Goal: Information Seeking & Learning: Learn about a topic

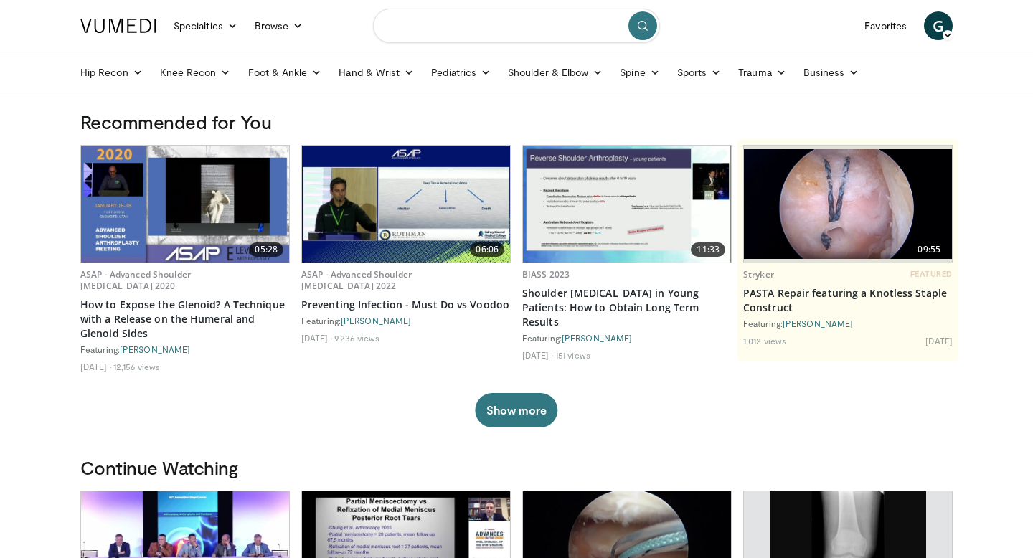
click at [397, 26] on input "Search topics, interventions" at bounding box center [516, 26] width 287 height 34
type input "**********"
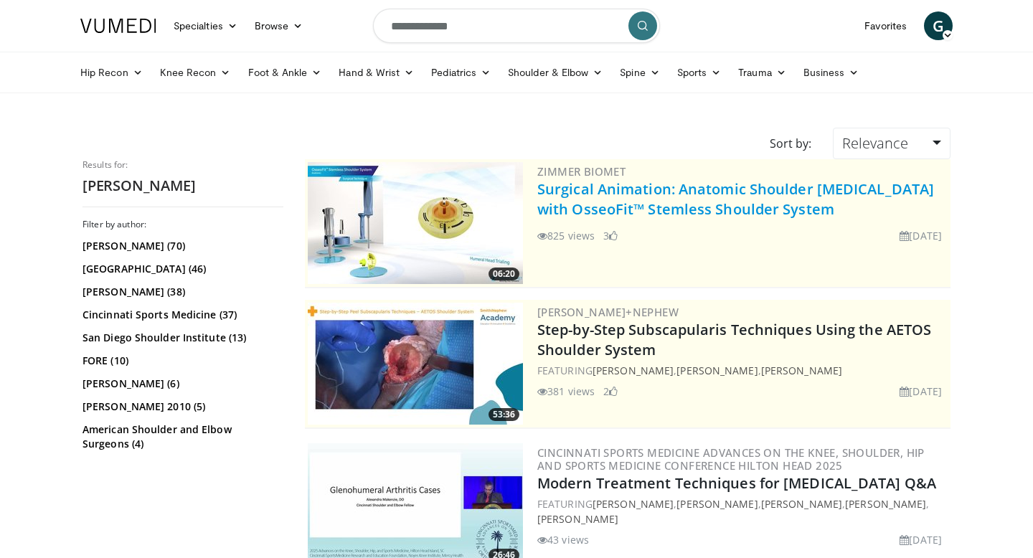
click at [628, 203] on link "Surgical Animation: Anatomic Shoulder Arthroplasty with OsseoFit™ Stemless Shou…" at bounding box center [735, 198] width 397 height 39
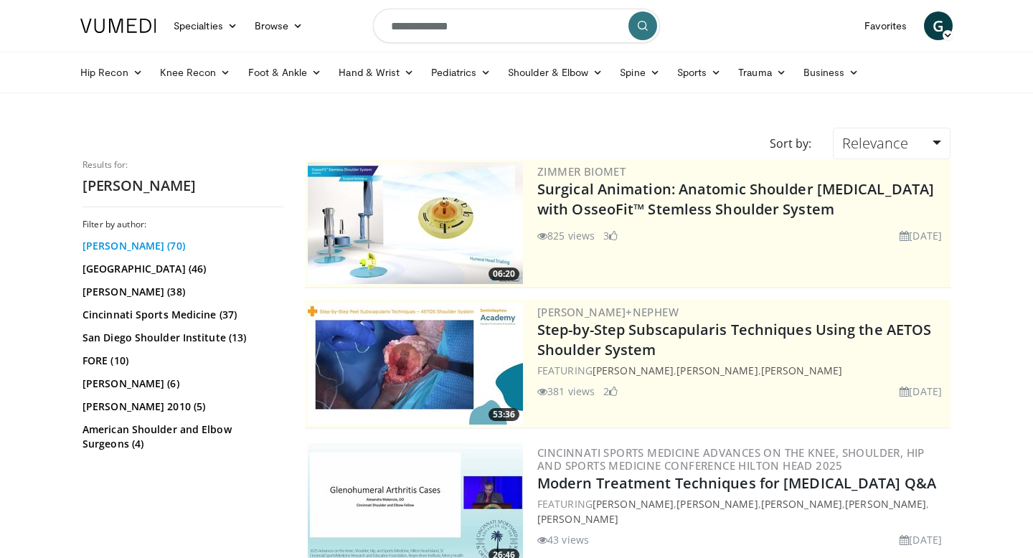
click at [156, 248] on link "Anthony Romeo (70)" at bounding box center [180, 246] width 197 height 14
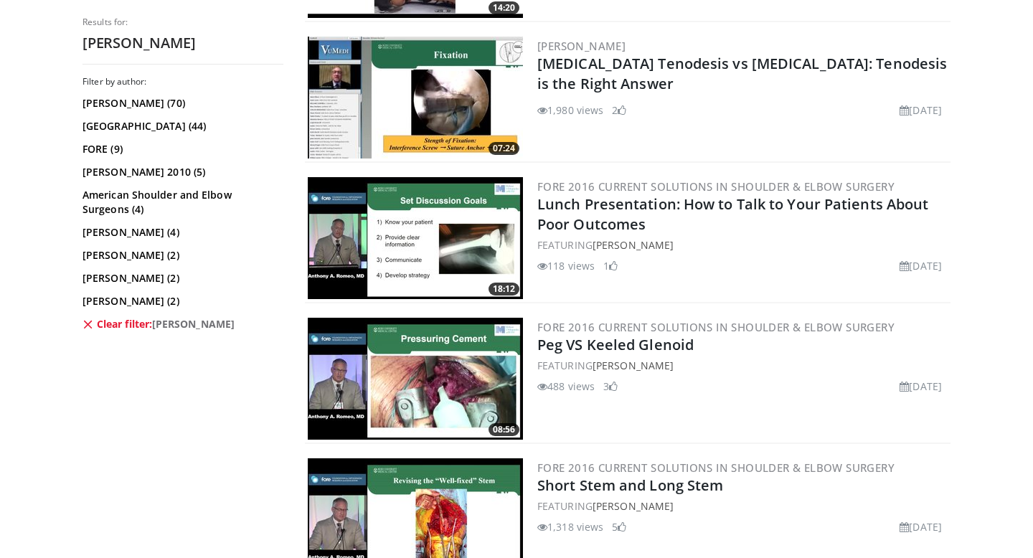
scroll to position [707, 0]
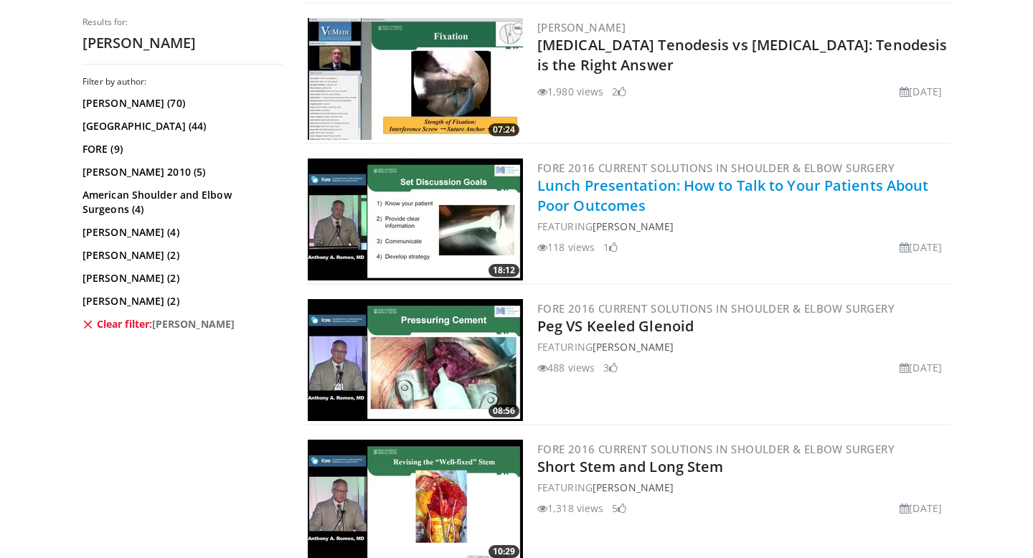
click at [632, 191] on link "Lunch Presentation: How to Talk to Your Patients About Poor Outcomes" at bounding box center [732, 195] width 391 height 39
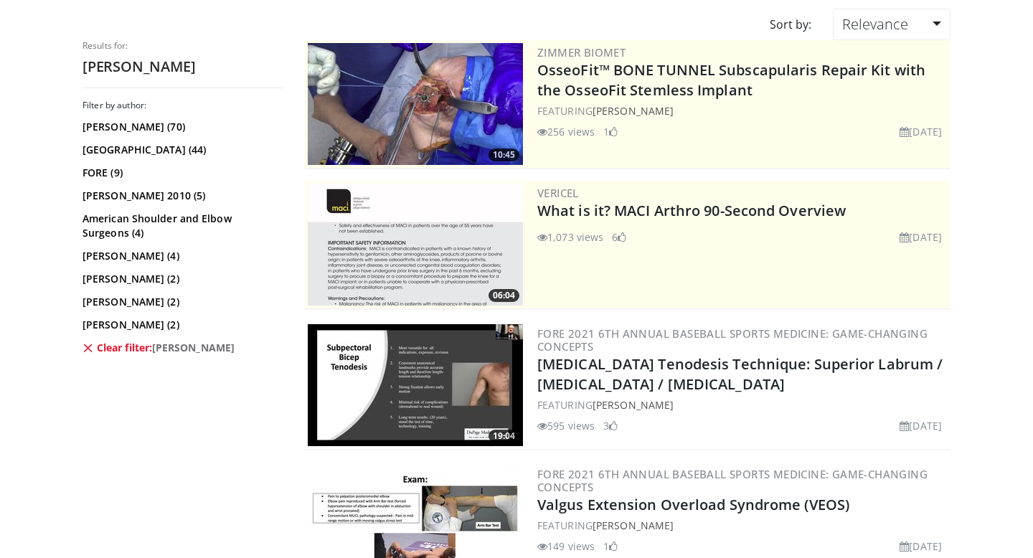
scroll to position [0, 0]
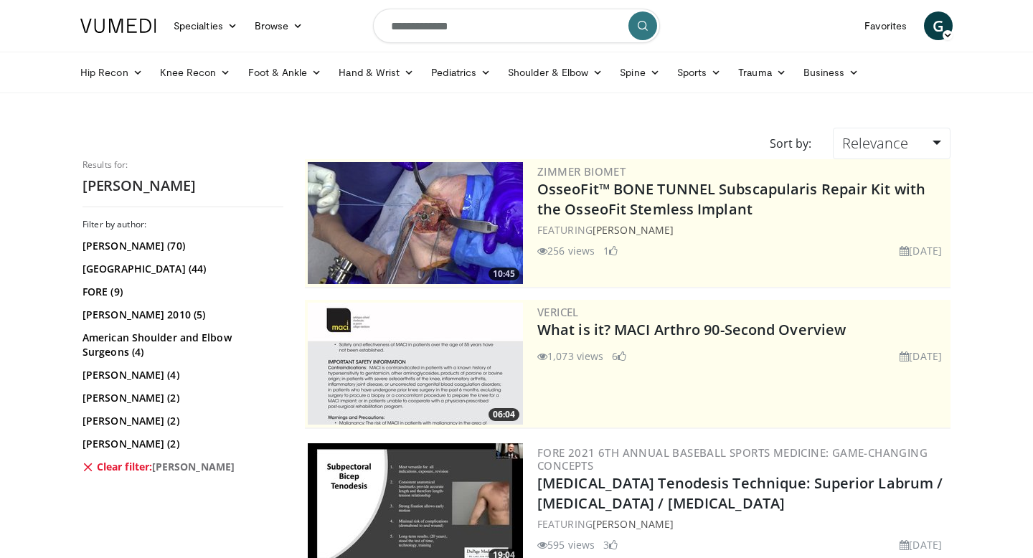
click at [491, 29] on input "**********" at bounding box center [516, 26] width 287 height 34
type input "*"
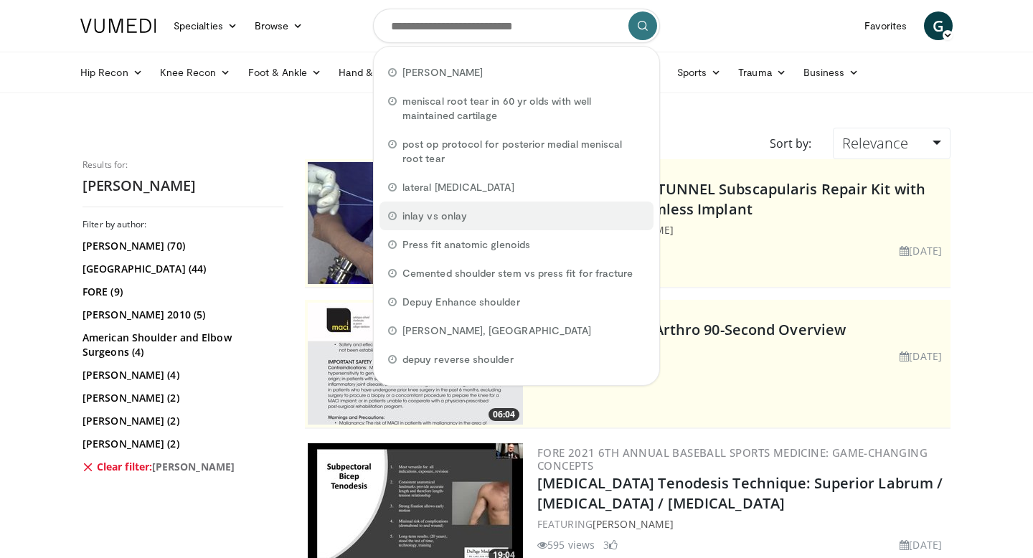
click at [468, 212] on div "inlay vs onlay" at bounding box center [516, 216] width 274 height 29
type input "**********"
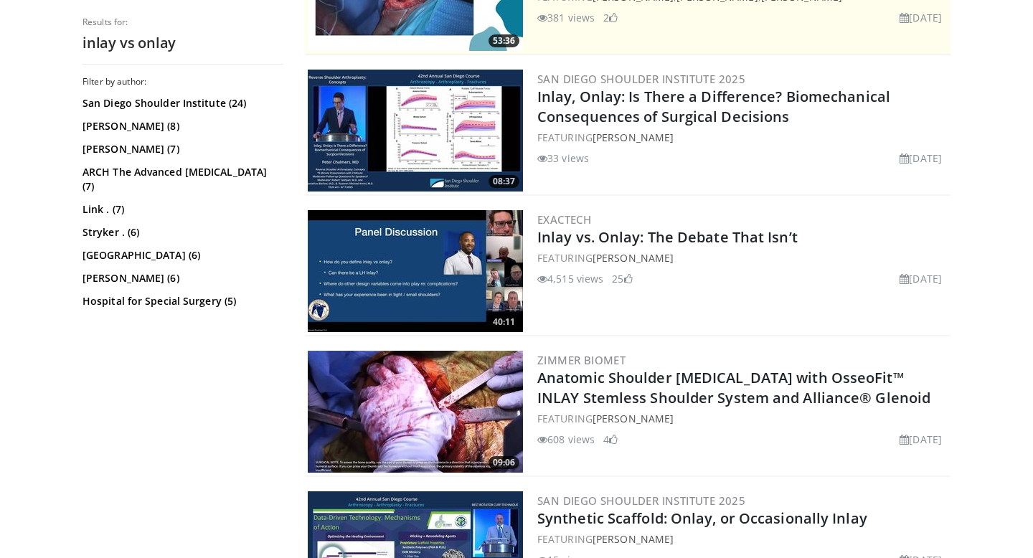
scroll to position [371, 0]
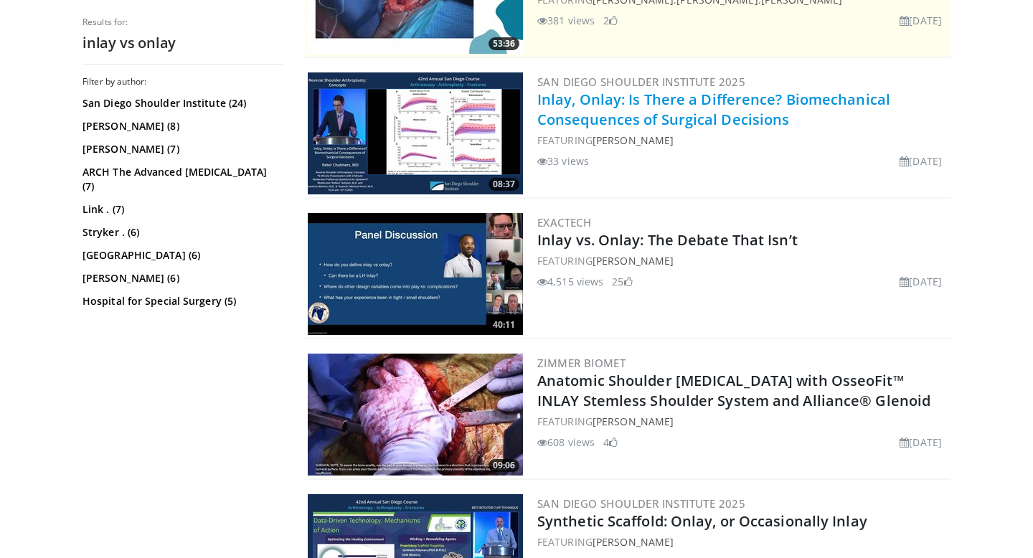
click at [679, 112] on link "Inlay, Onlay: Is There a Difference? Biomechanical Consequences of Surgical Dec…" at bounding box center [713, 109] width 353 height 39
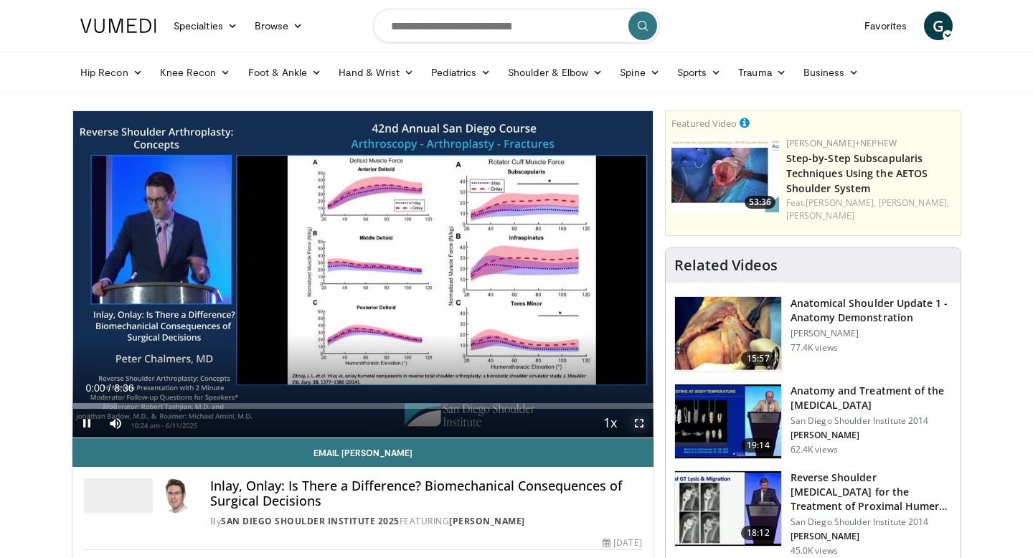
click at [643, 424] on span "Video Player" at bounding box center [639, 423] width 29 height 29
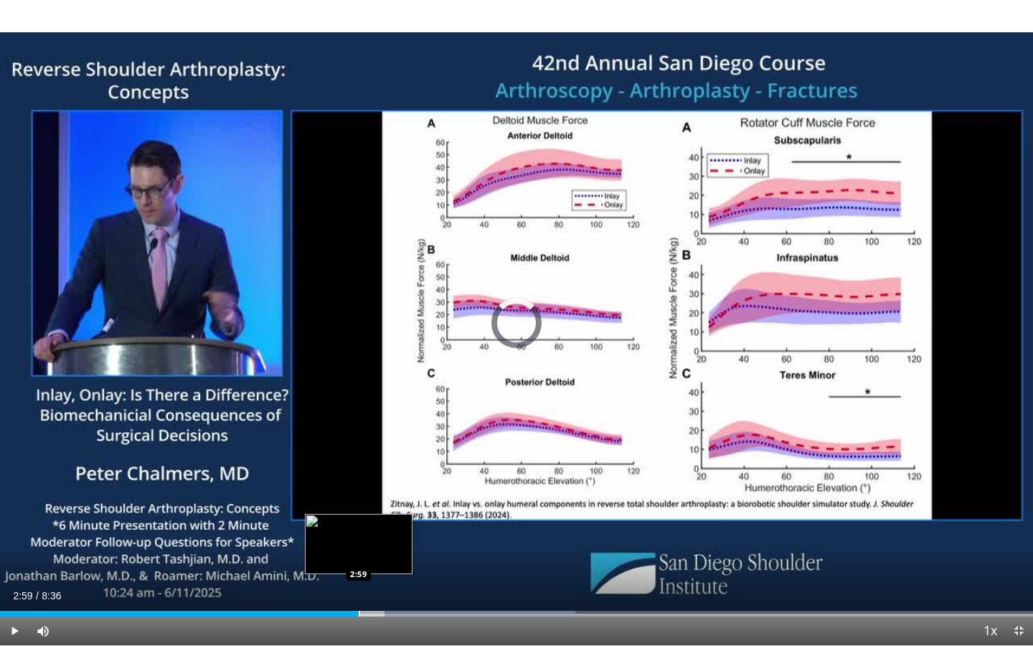
click at [359, 557] on div "Progress Bar" at bounding box center [359, 613] width 1 height 6
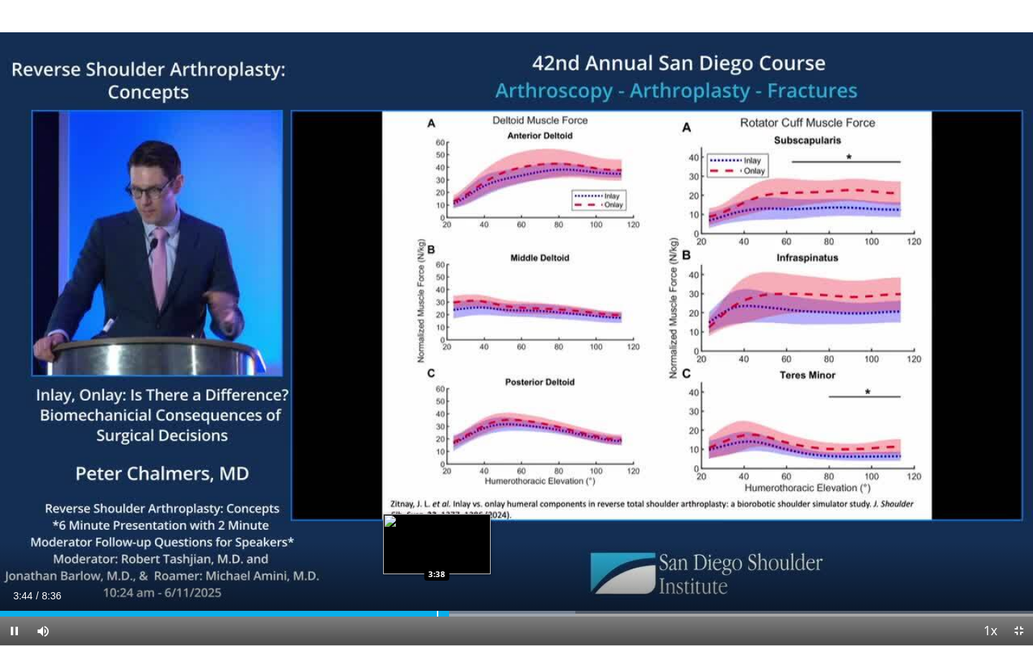
click at [437, 557] on div "Progress Bar" at bounding box center [437, 613] width 1 height 6
click at [414, 557] on div "Progress Bar" at bounding box center [414, 613] width 1 height 6
click at [431, 557] on div "Loaded : 56.20% 3:48 3:24" at bounding box center [516, 613] width 1033 height 6
click at [412, 557] on div "Current Time 3:56 / Duration 8:36 Pause Skip Backward Skip Forward Mute Loaded …" at bounding box center [516, 630] width 1033 height 29
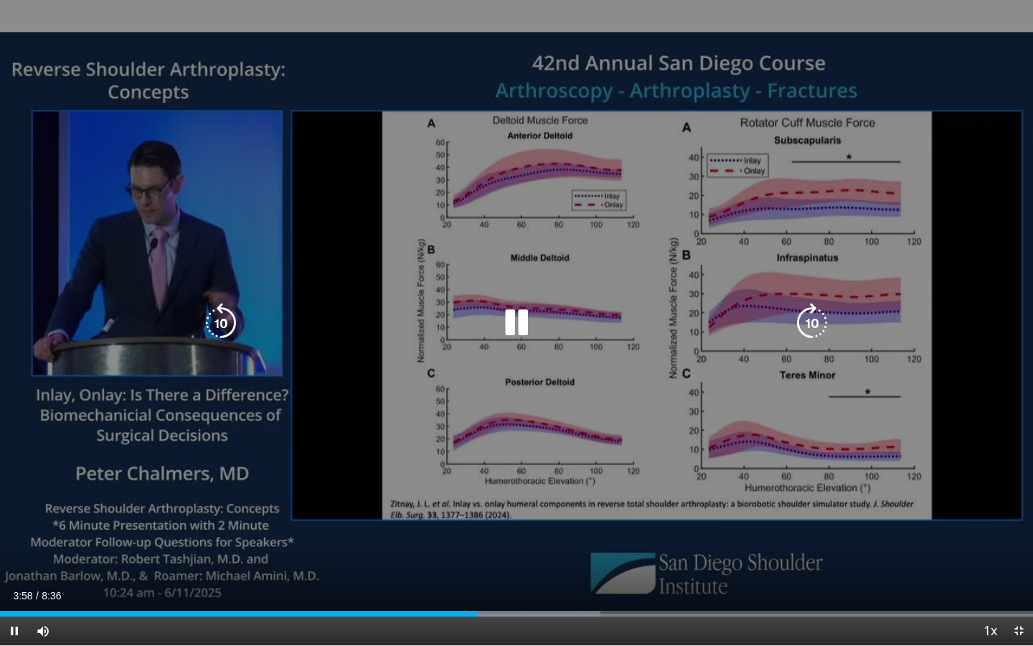
click at [419, 557] on div "Loaded : 58.14% 3:58 3:29" at bounding box center [516, 610] width 1033 height 14
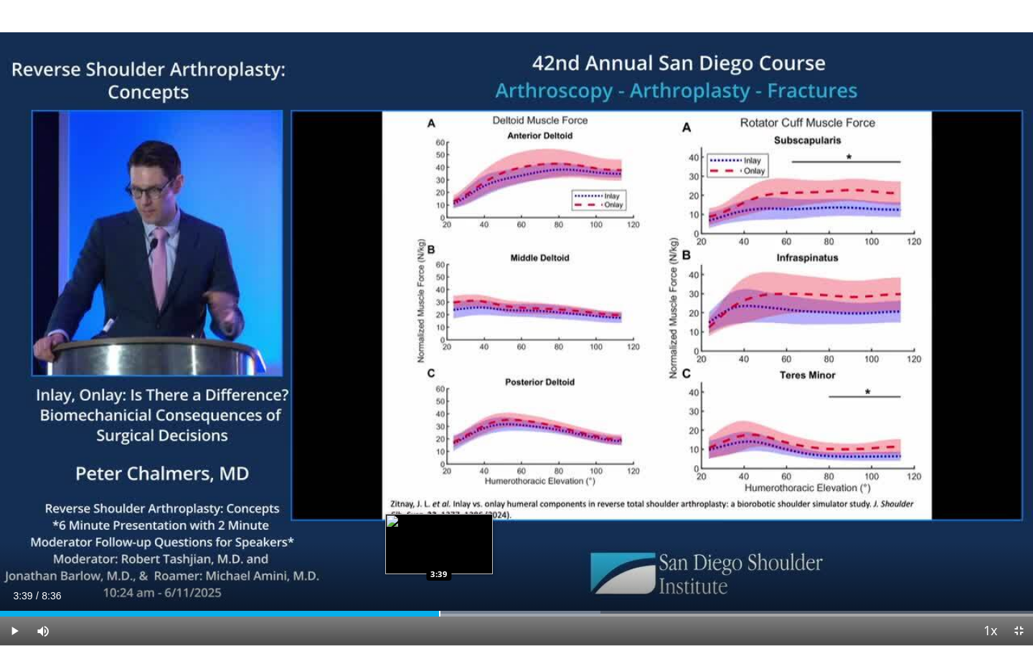
click at [439, 557] on div "Progress Bar" at bounding box center [439, 613] width 1 height 6
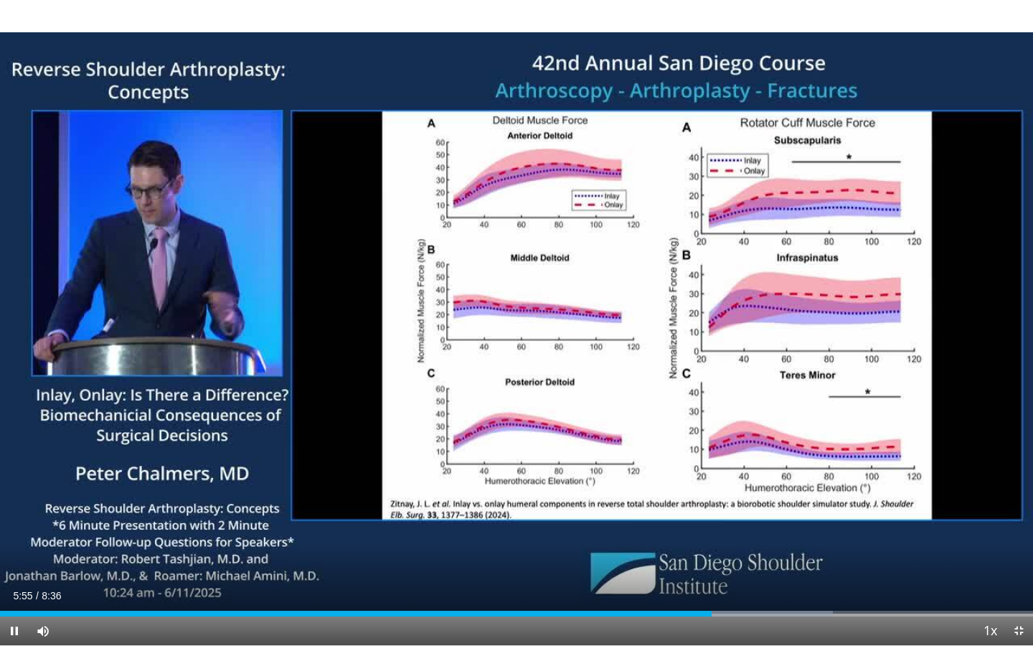
click at [640, 557] on div "Current Time 5:55 / Duration 8:36 Pause Skip Backward Skip Forward Mute Loaded …" at bounding box center [516, 630] width 1033 height 29
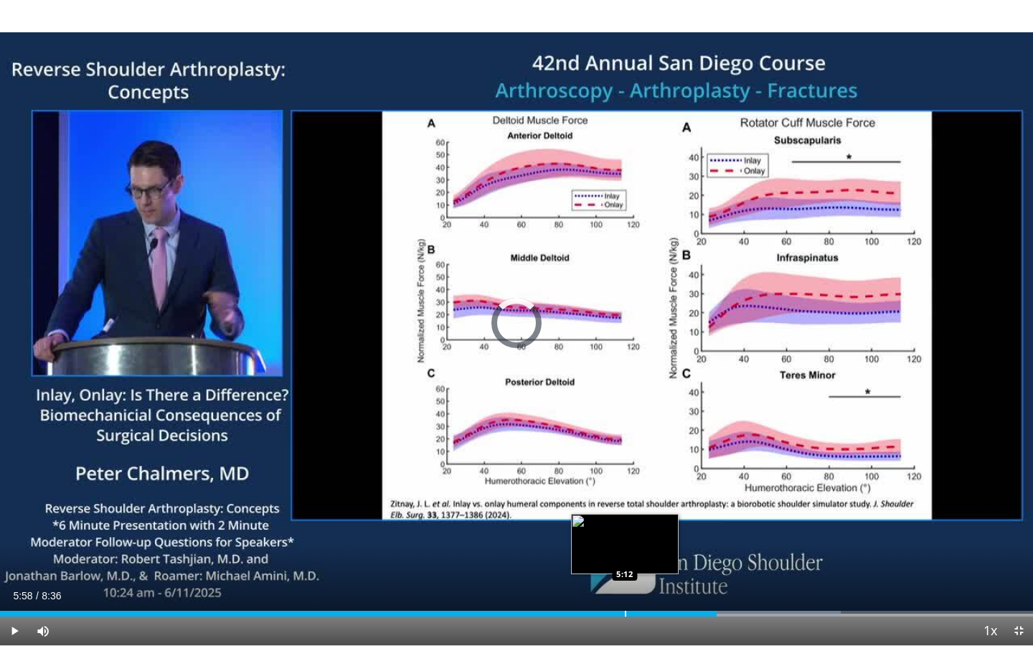
click at [624, 557] on div "5:58" at bounding box center [358, 613] width 717 height 6
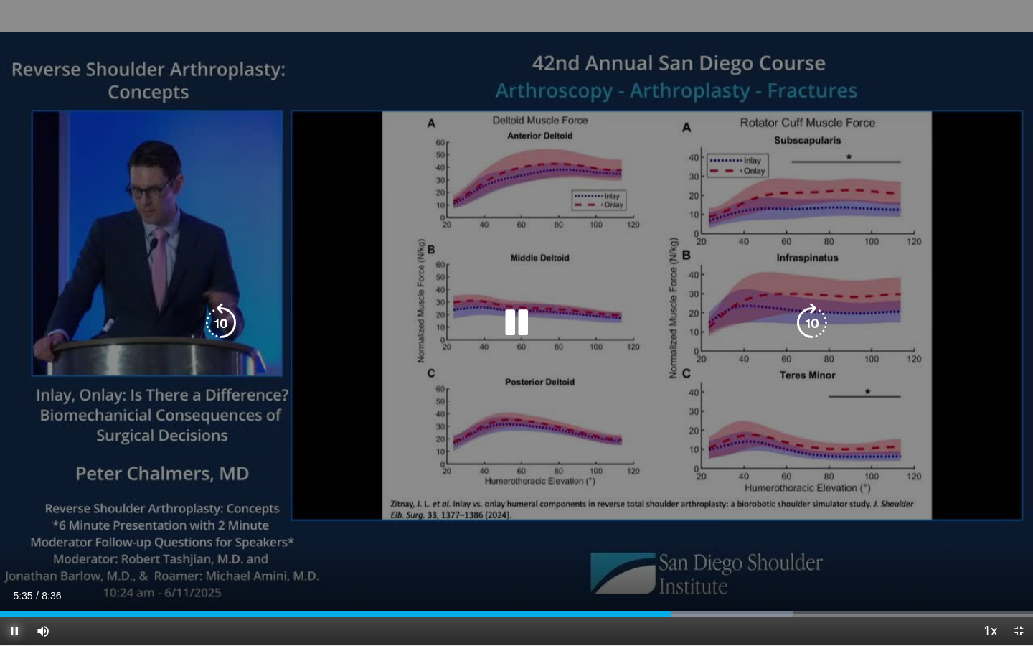
click at [11, 557] on span "Video Player" at bounding box center [14, 630] width 29 height 29
click at [516, 324] on icon "Video Player" at bounding box center [516, 323] width 40 height 40
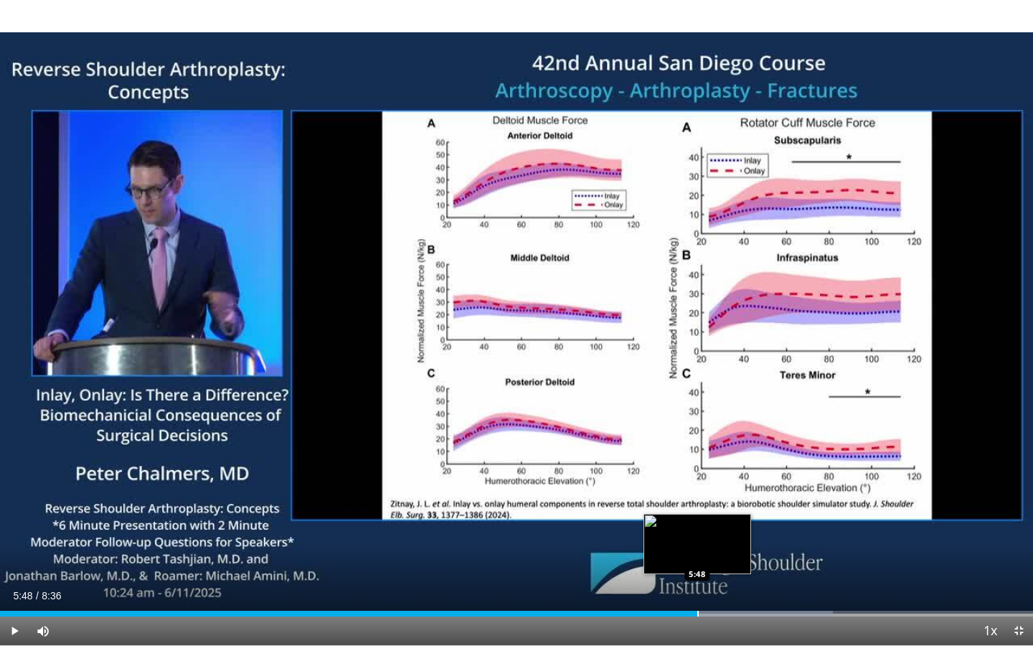
click at [697, 557] on div "Progress Bar" at bounding box center [697, 613] width 1 height 6
click at [679, 557] on div "Progress Bar" at bounding box center [679, 613] width 1 height 6
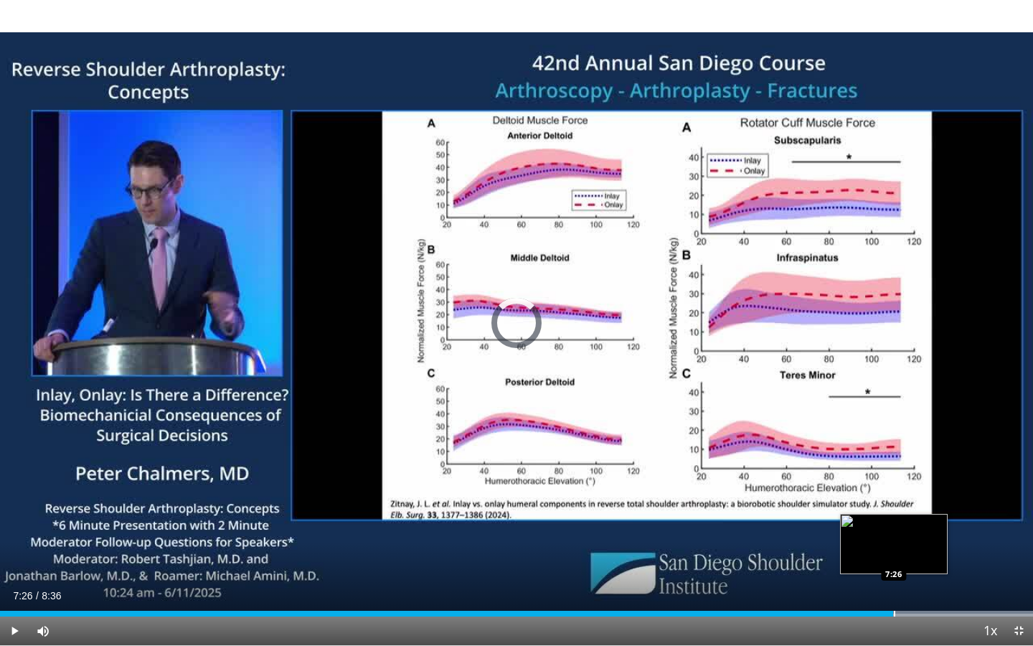
click at [893, 557] on div "Loaded : 100.00% 7:37 7:26" at bounding box center [516, 613] width 1033 height 6
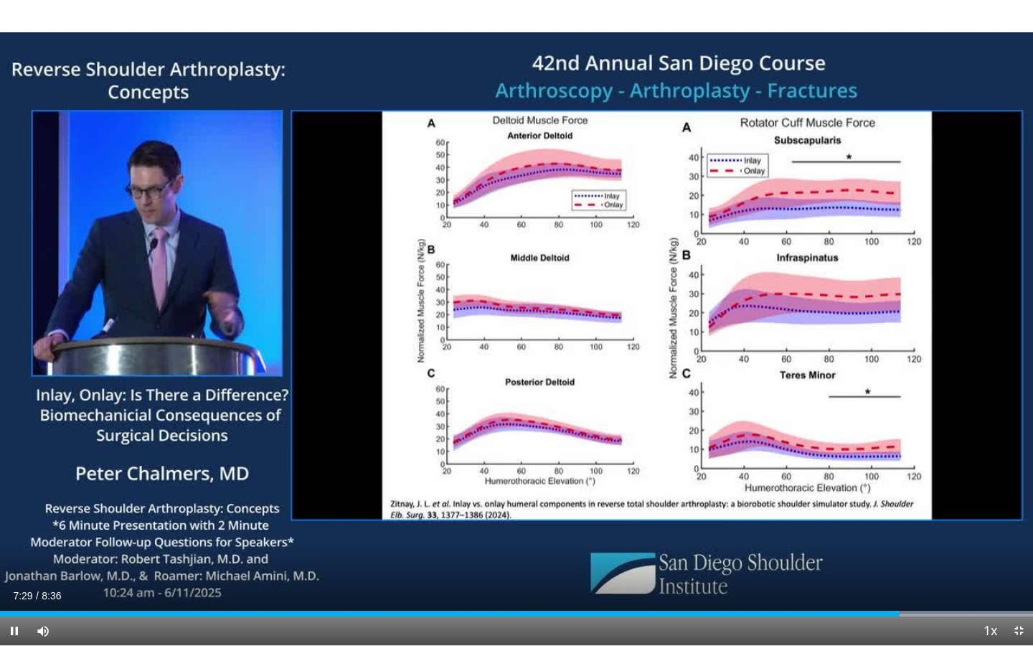
click at [859, 557] on div "Current Time 7:29 / Duration 8:36 Pause Skip Backward Skip Forward Mute Loaded …" at bounding box center [516, 630] width 1033 height 29
click at [854, 557] on div "Loaded : 100.00% 7:07 7:07" at bounding box center [516, 610] width 1033 height 14
click at [820, 557] on div "Progress Bar" at bounding box center [820, 613] width 1 height 6
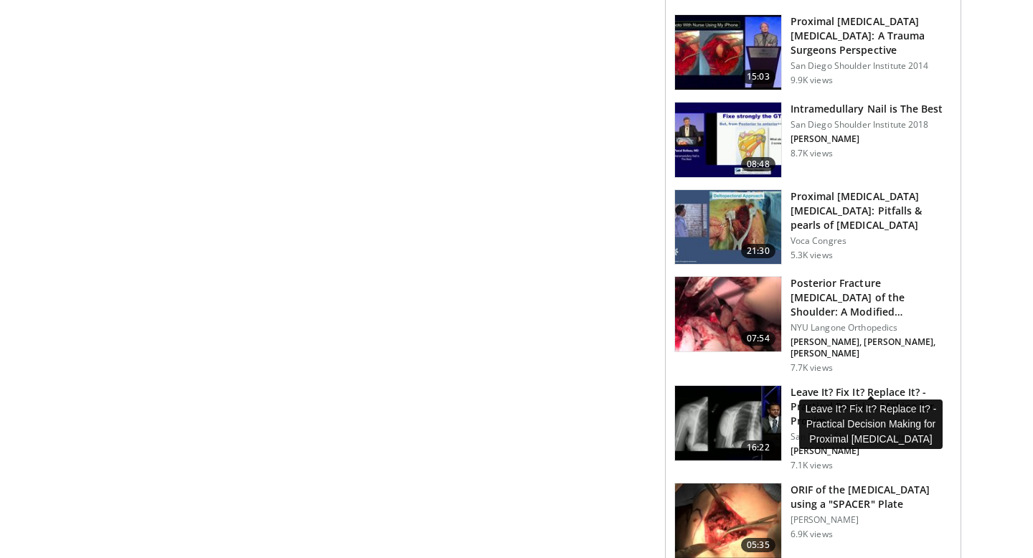
scroll to position [1277, 0]
